Goal: Information Seeking & Learning: Learn about a topic

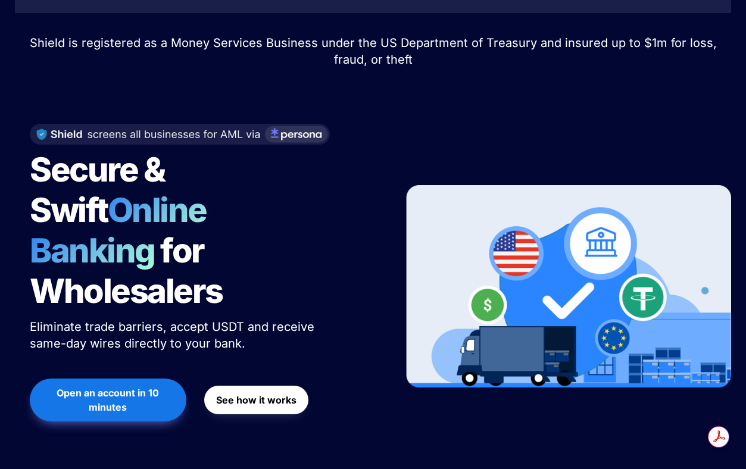
click at [251, 394] on strong "See how it works" at bounding box center [256, 400] width 80 height 12
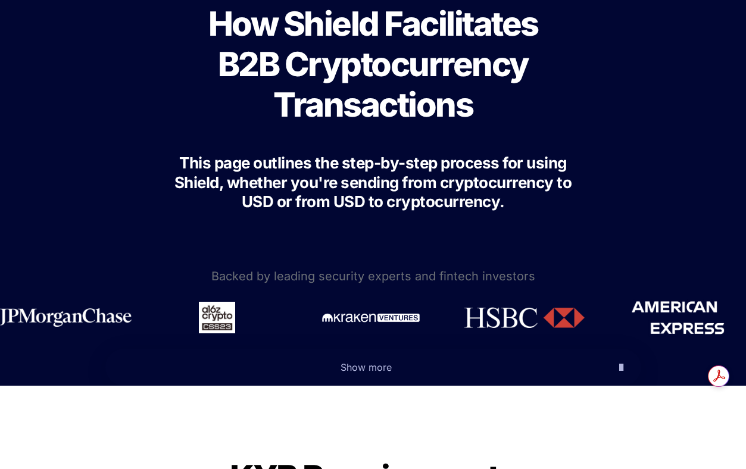
scroll to position [111, 0]
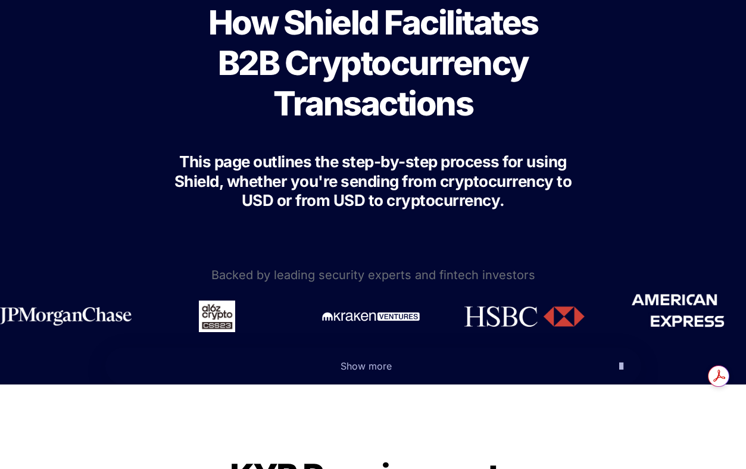
click at [692, 322] on img at bounding box center [678, 311] width 93 height 38
click at [368, 366] on span "Show more" at bounding box center [366, 366] width 51 height 12
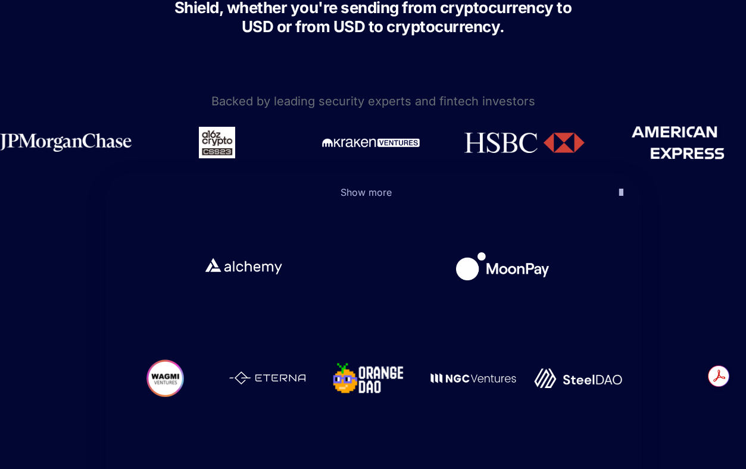
scroll to position [291, 0]
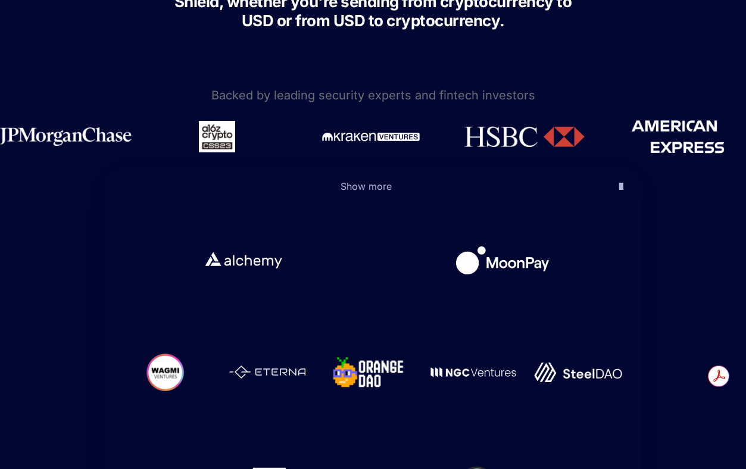
click at [367, 297] on div at bounding box center [373, 261] width 500 height 88
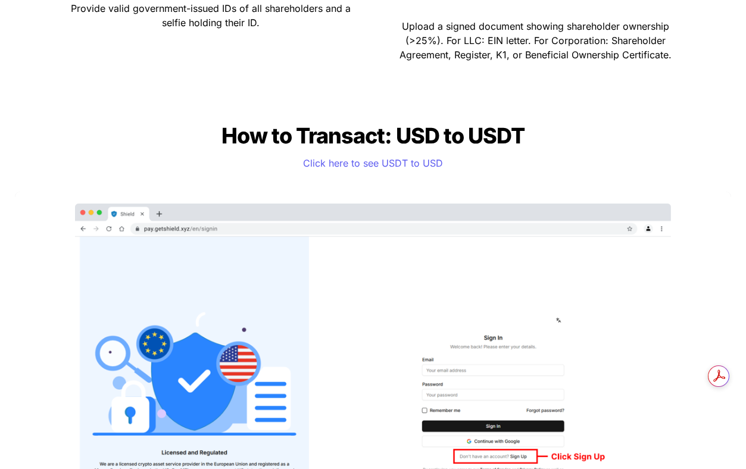
scroll to position [1281, 0]
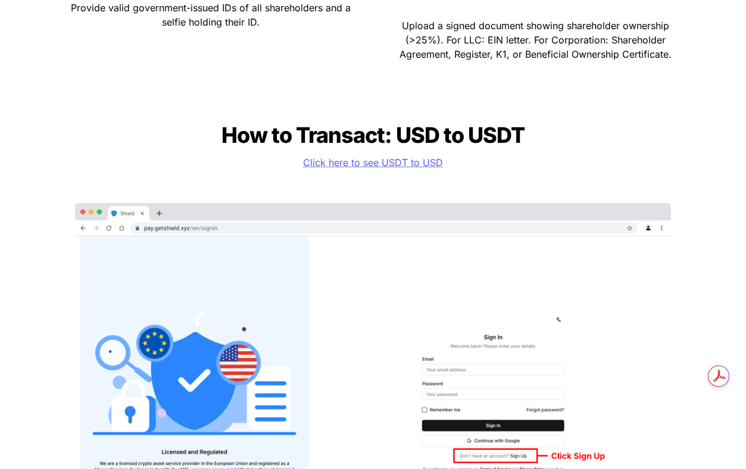
click at [387, 165] on span "Click here to see USDT to USD" at bounding box center [373, 163] width 140 height 12
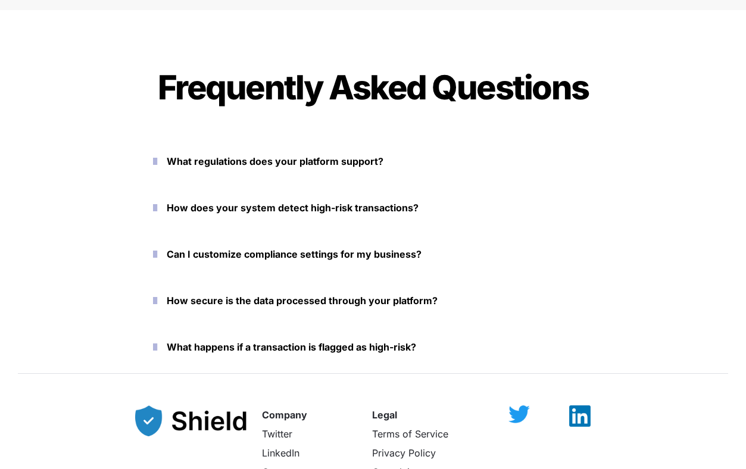
scroll to position [4054, 0]
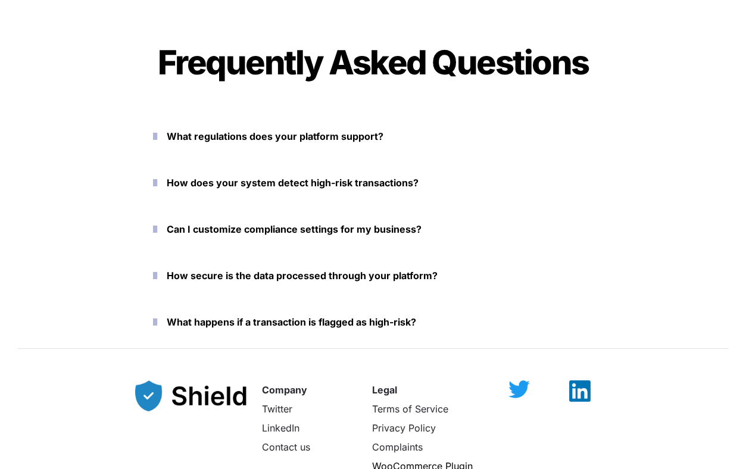
click at [304, 229] on strong "Can I customize compliance settings for my business?" at bounding box center [294, 229] width 255 height 12
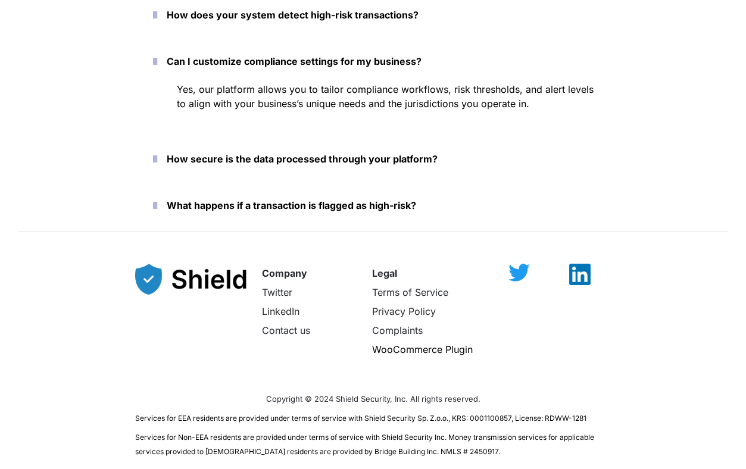
scroll to position [4225, 0]
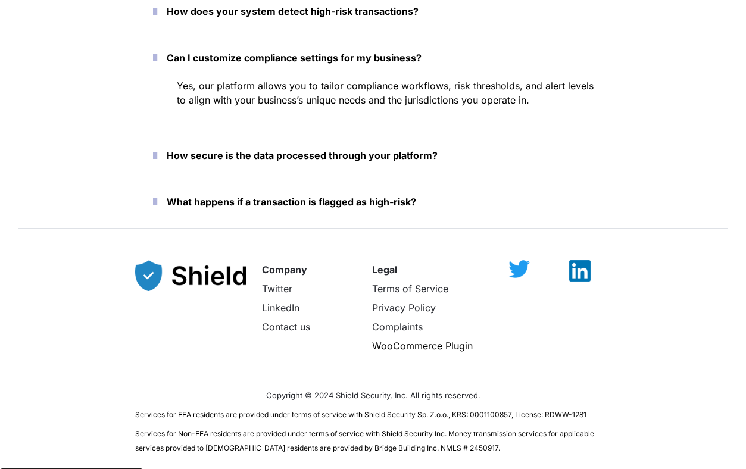
click at [267, 201] on strong "What happens if a transaction is flagged as high-risk?" at bounding box center [291, 202] width 249 height 12
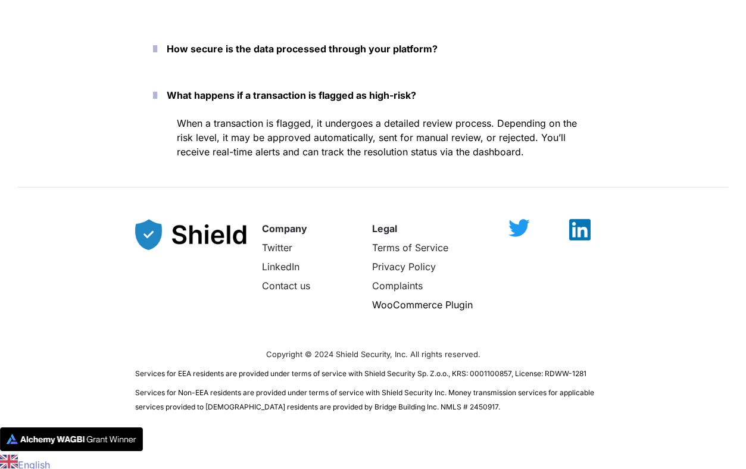
scroll to position [4335, 0]
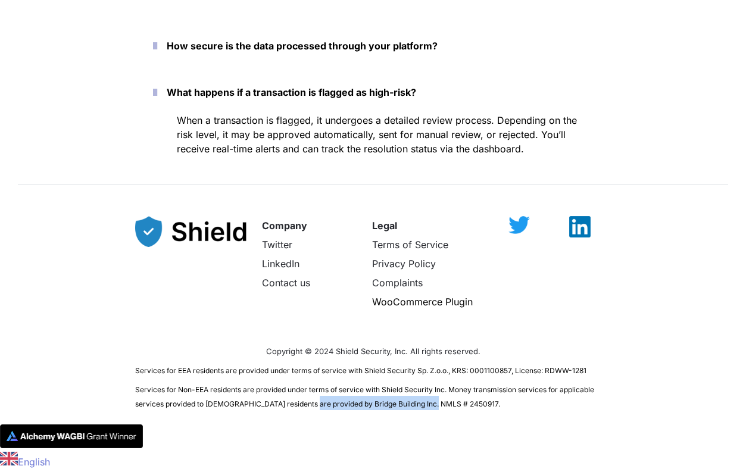
drag, startPoint x: 305, startPoint y: 403, endPoint x: 431, endPoint y: 407, distance: 126.3
click at [431, 407] on span "Services for Non-EEA residents are provided under terms of service with Shield …" at bounding box center [365, 396] width 461 height 23
copy span "Bridge Building Inc. NMLS # 2450917."
